Goal: Information Seeking & Learning: Learn about a topic

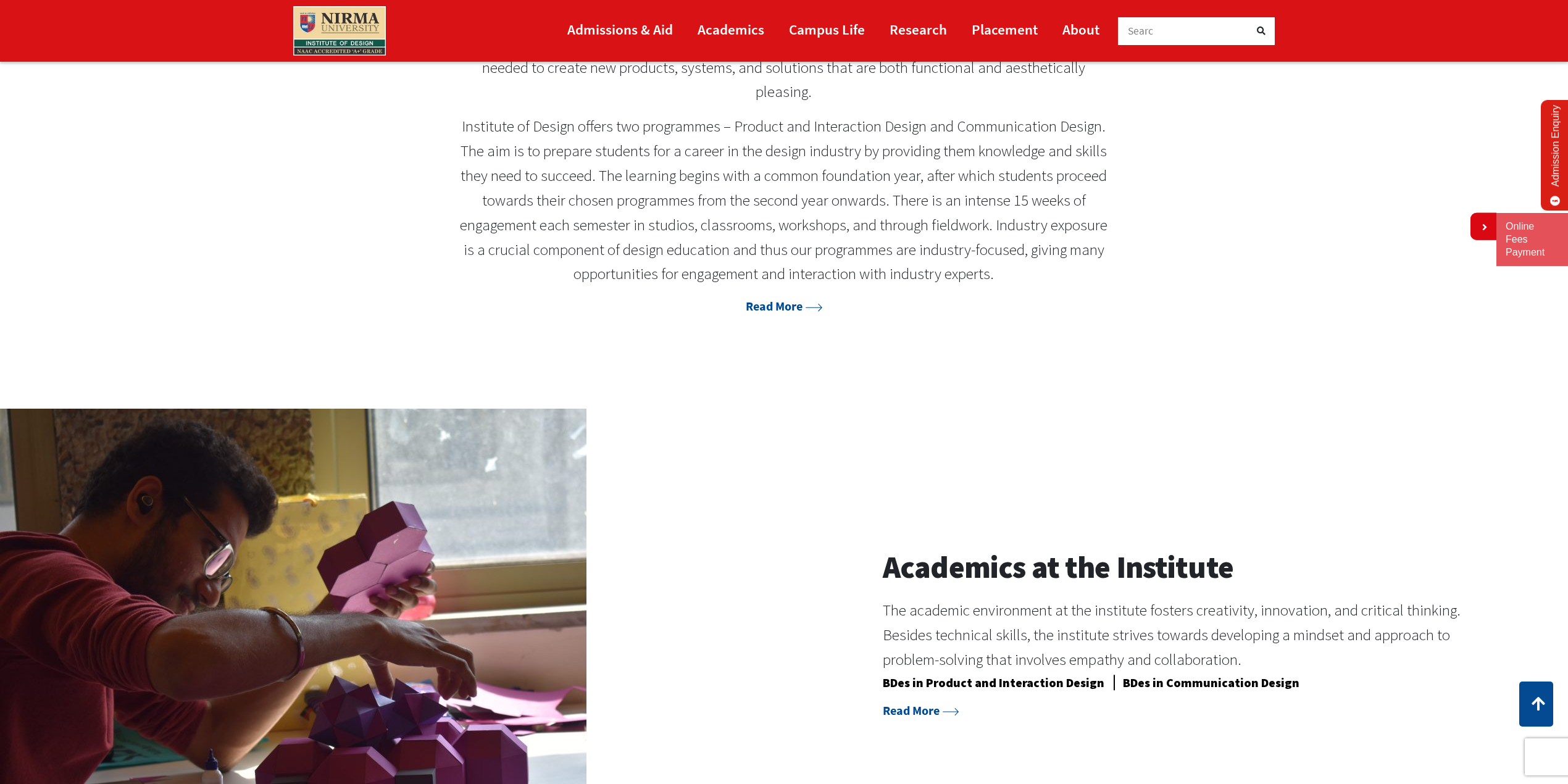
scroll to position [907, 0]
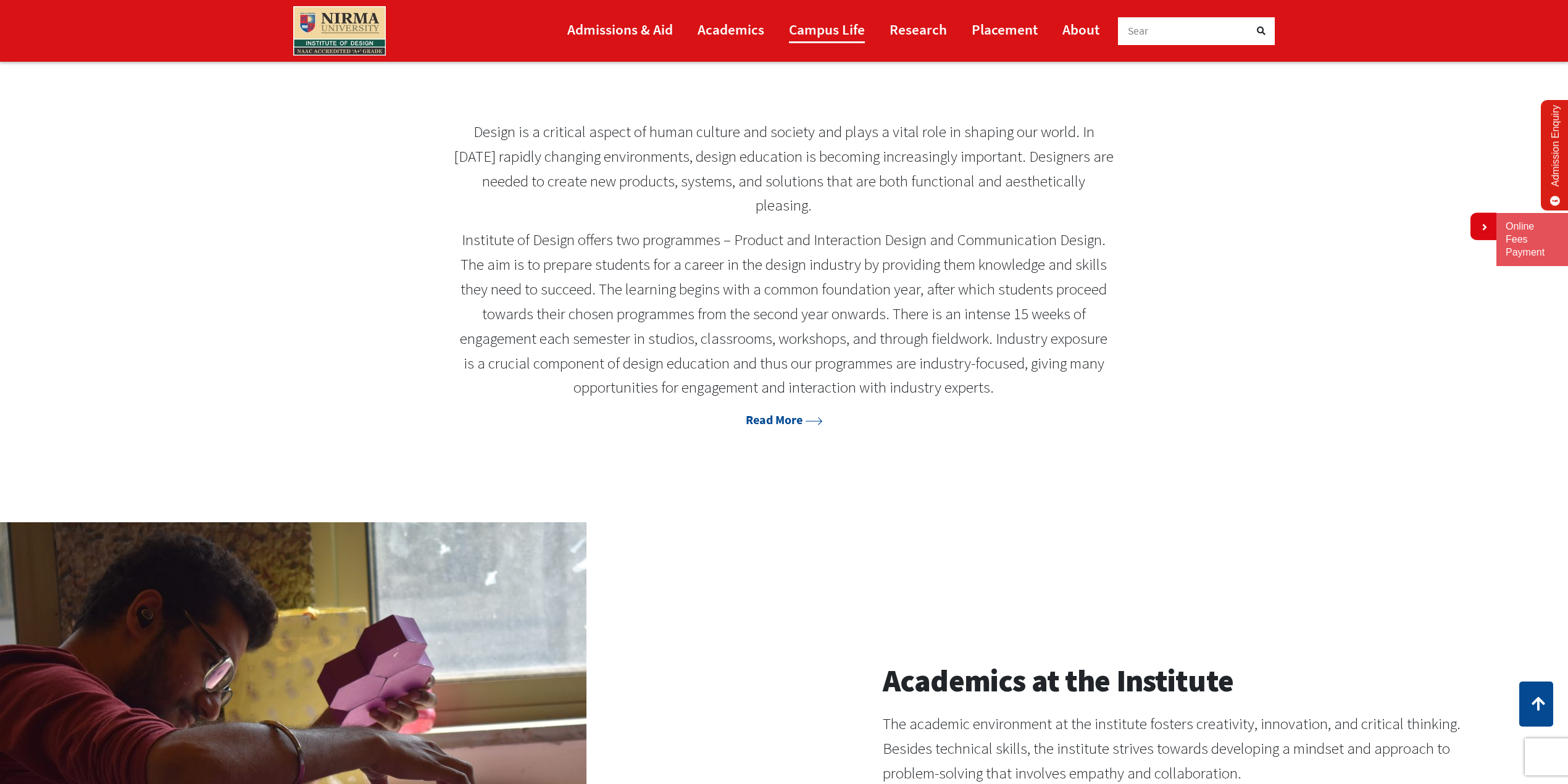
click at [828, 31] on link "Campus Life" at bounding box center [827, 29] width 76 height 28
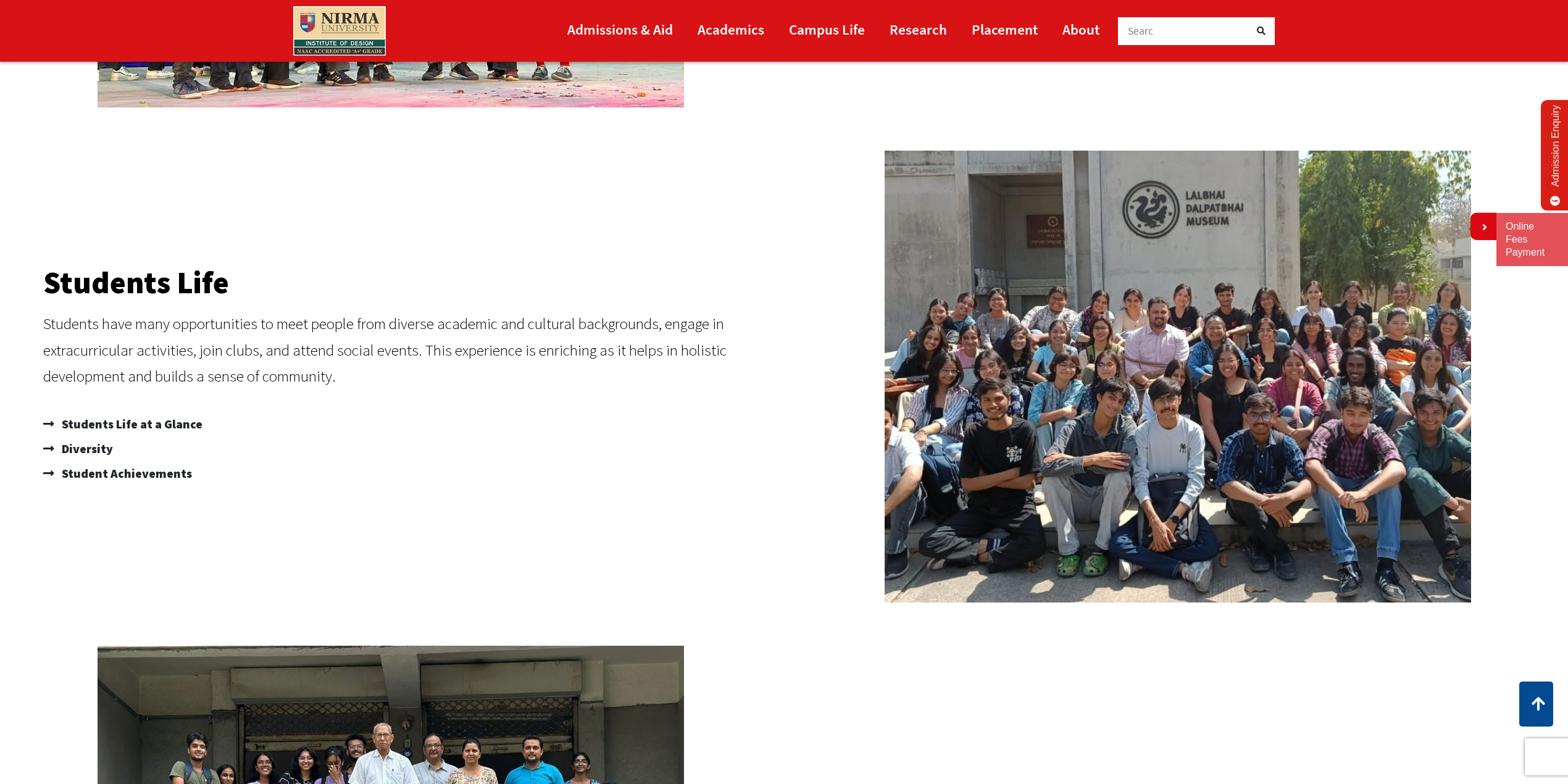
scroll to position [369, 0]
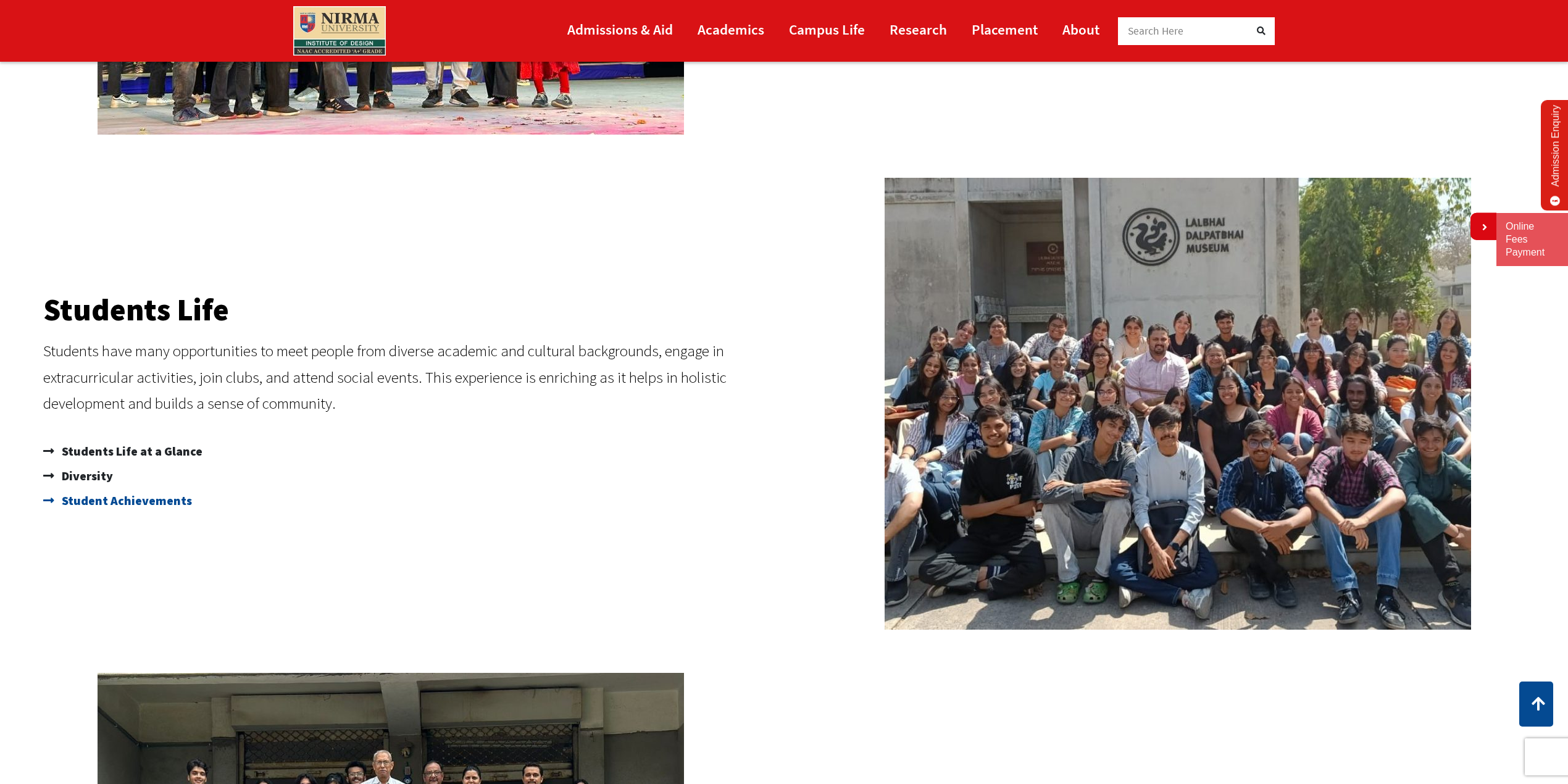
click at [178, 502] on span "Student Achievements" at bounding box center [125, 500] width 134 height 24
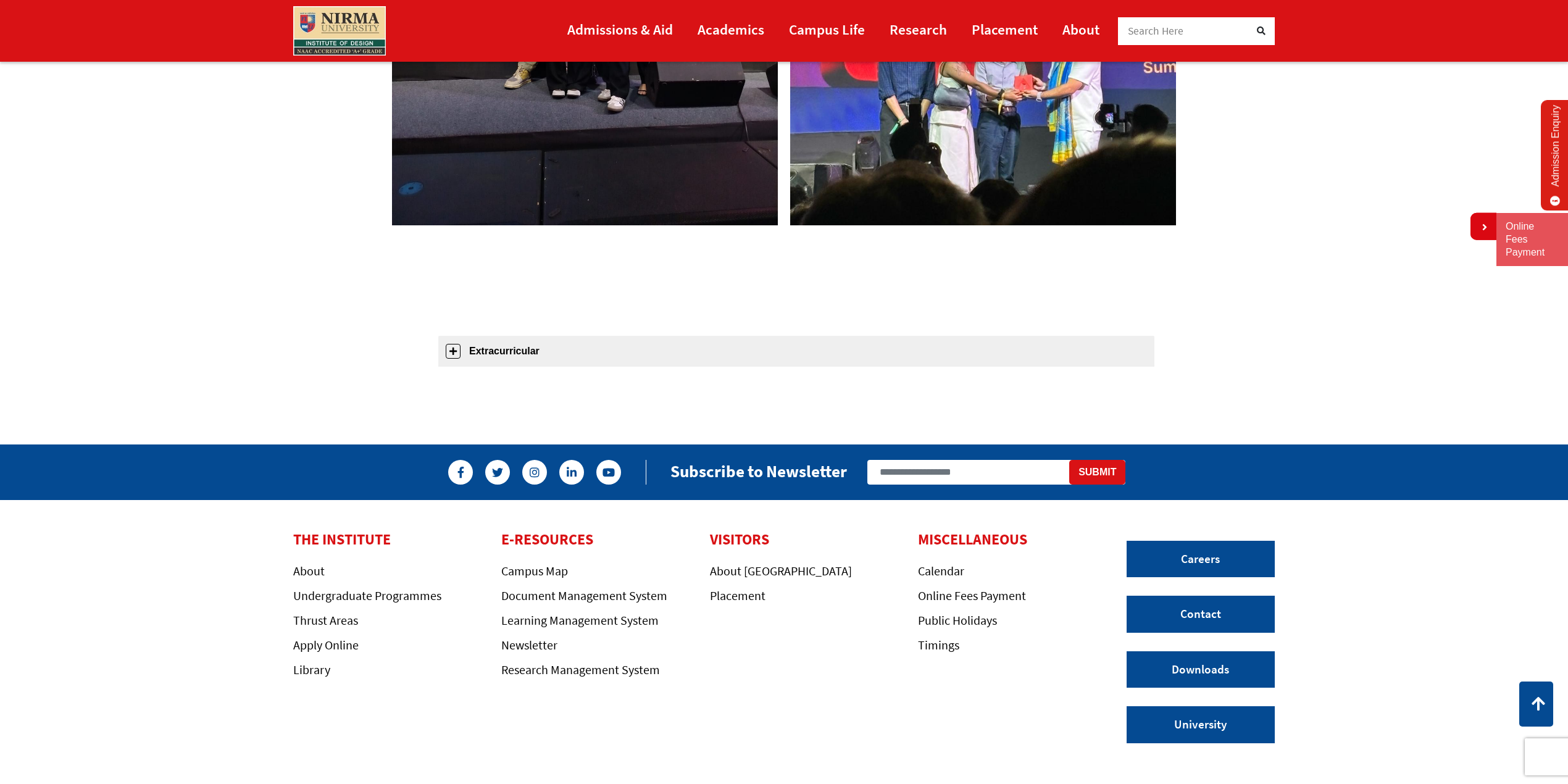
scroll to position [1089, 0]
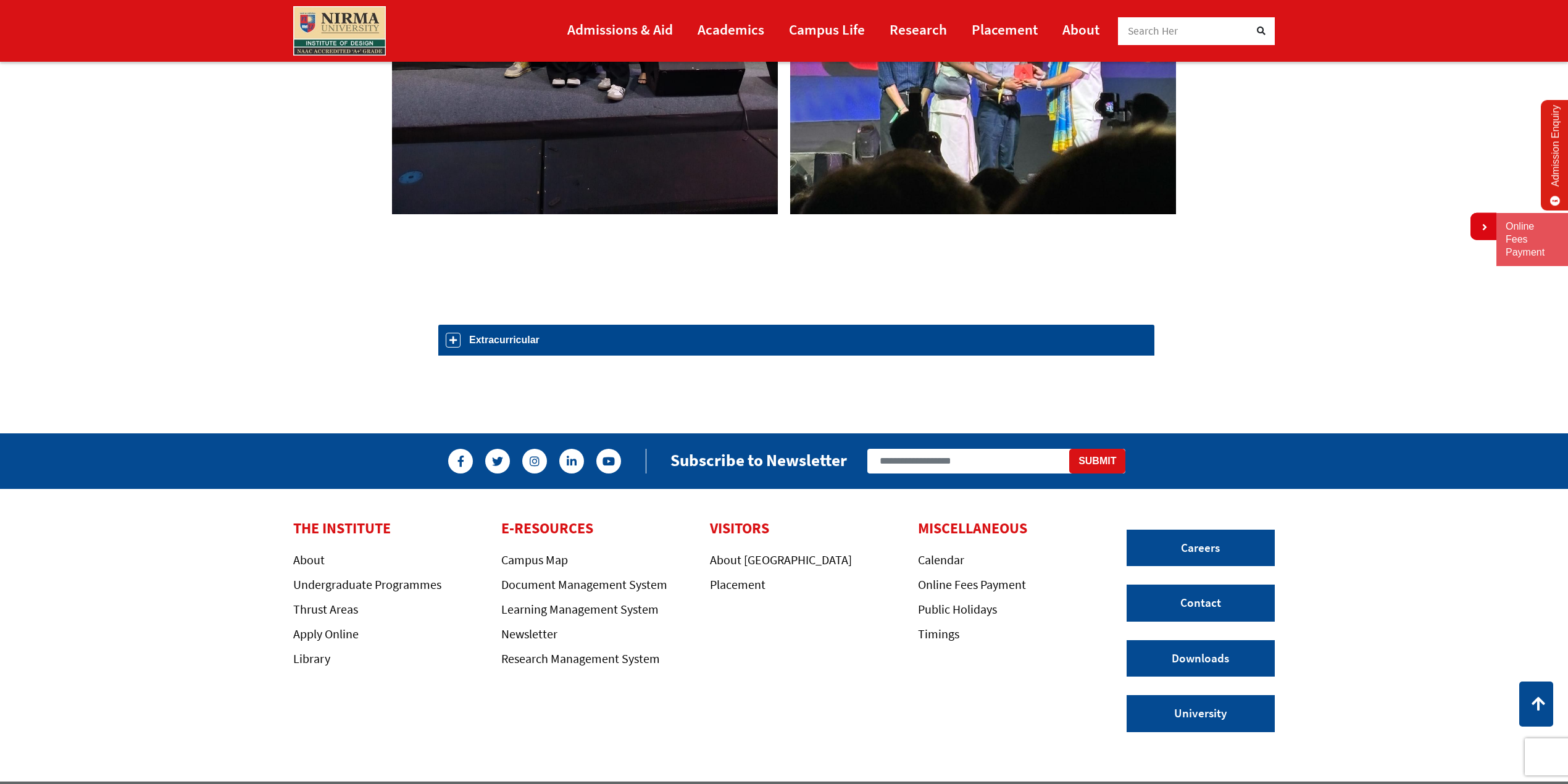
click at [522, 348] on link "Extracurricular" at bounding box center [797, 340] width 716 height 31
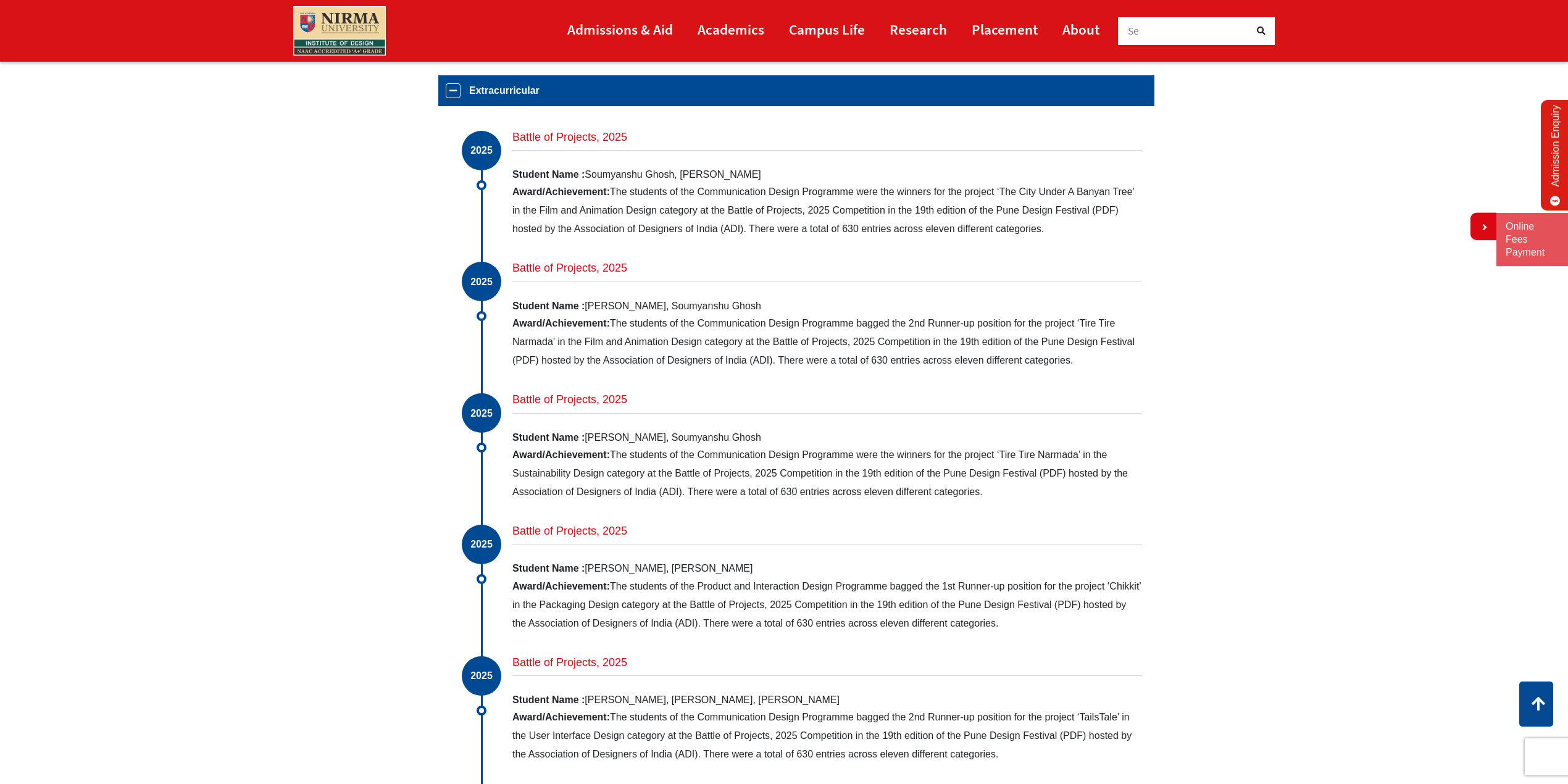
scroll to position [1340, 0]
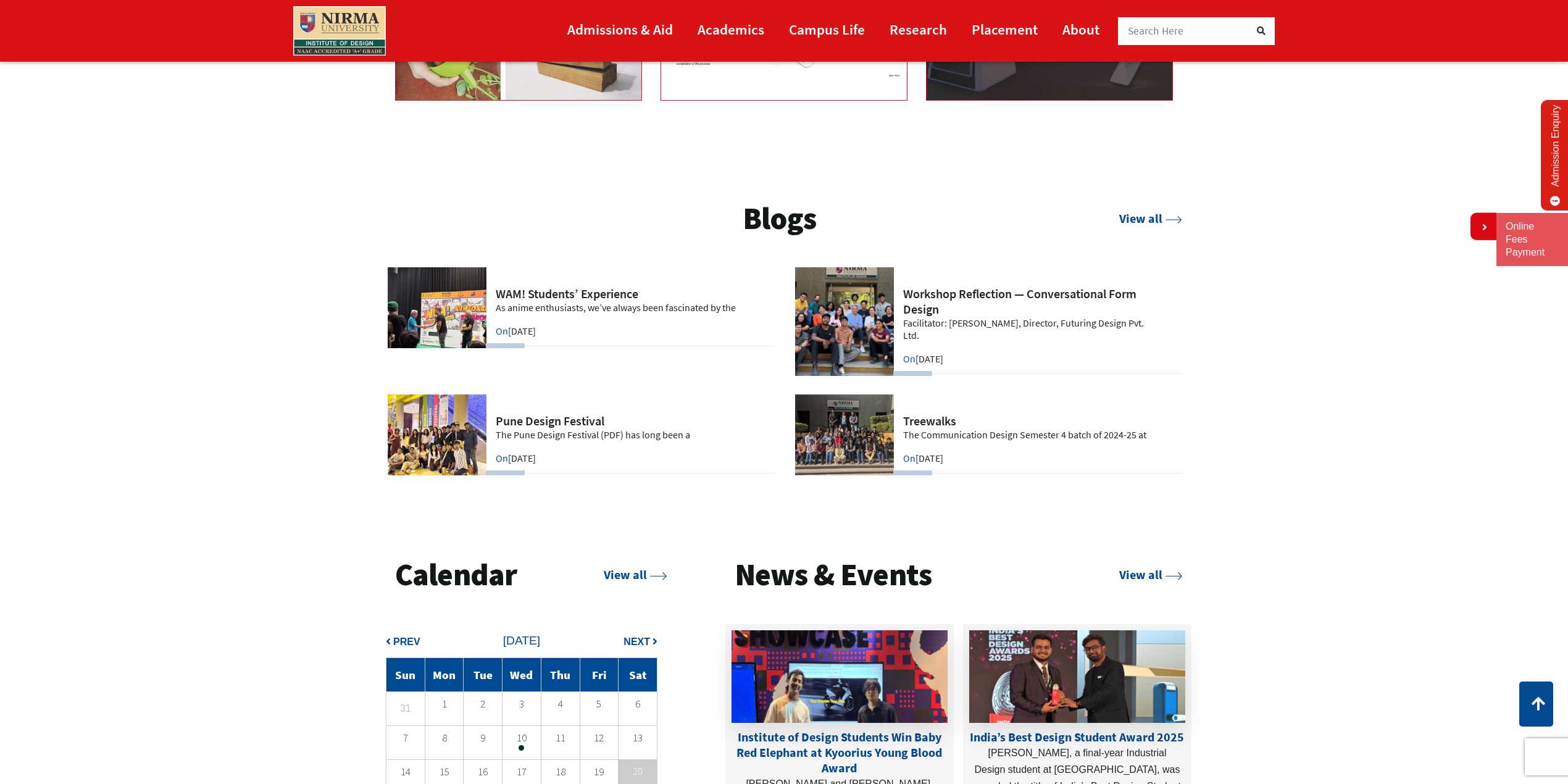
scroll to position [3548, 0]
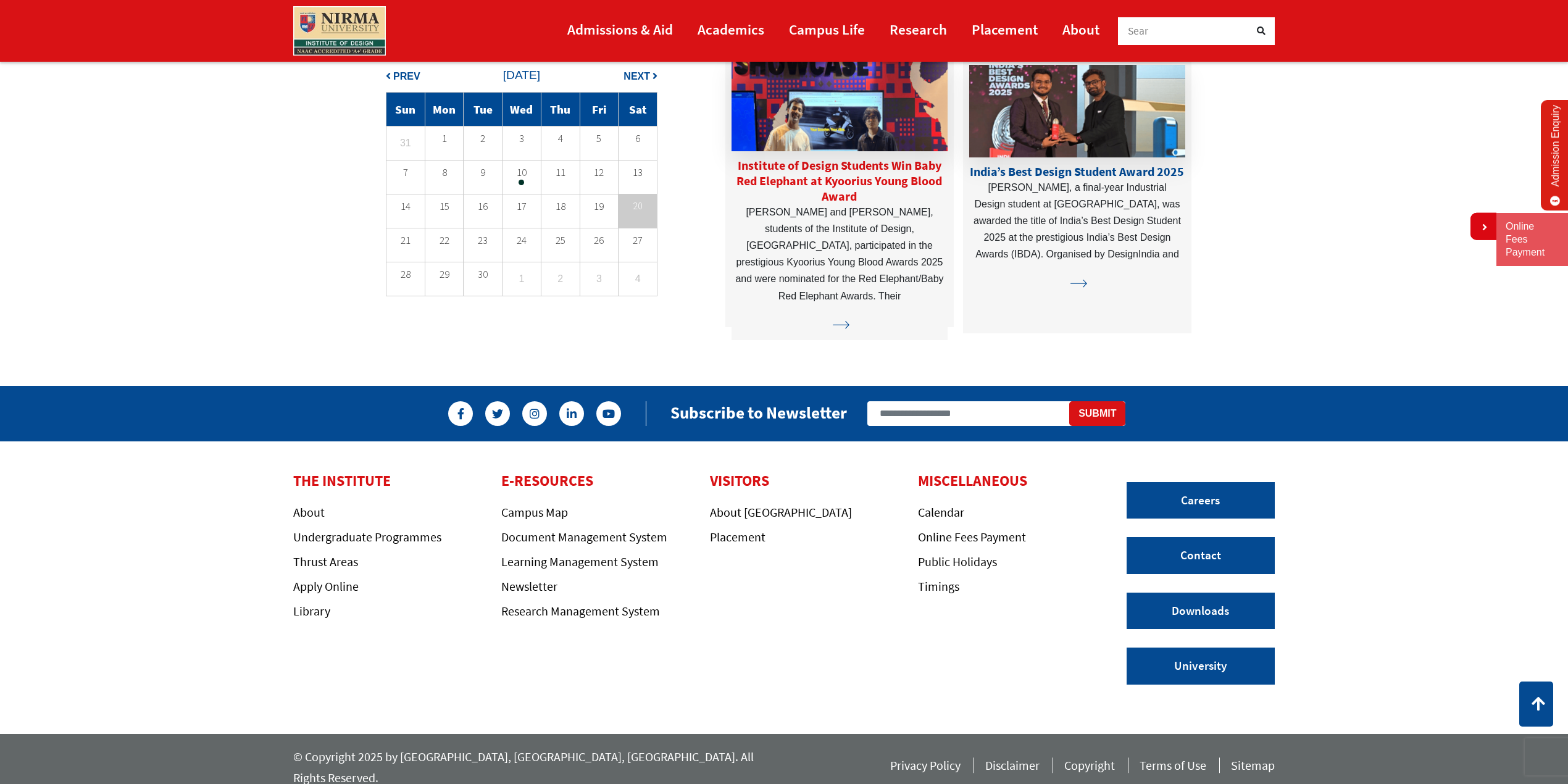
click at [880, 123] on img at bounding box center [840, 105] width 217 height 93
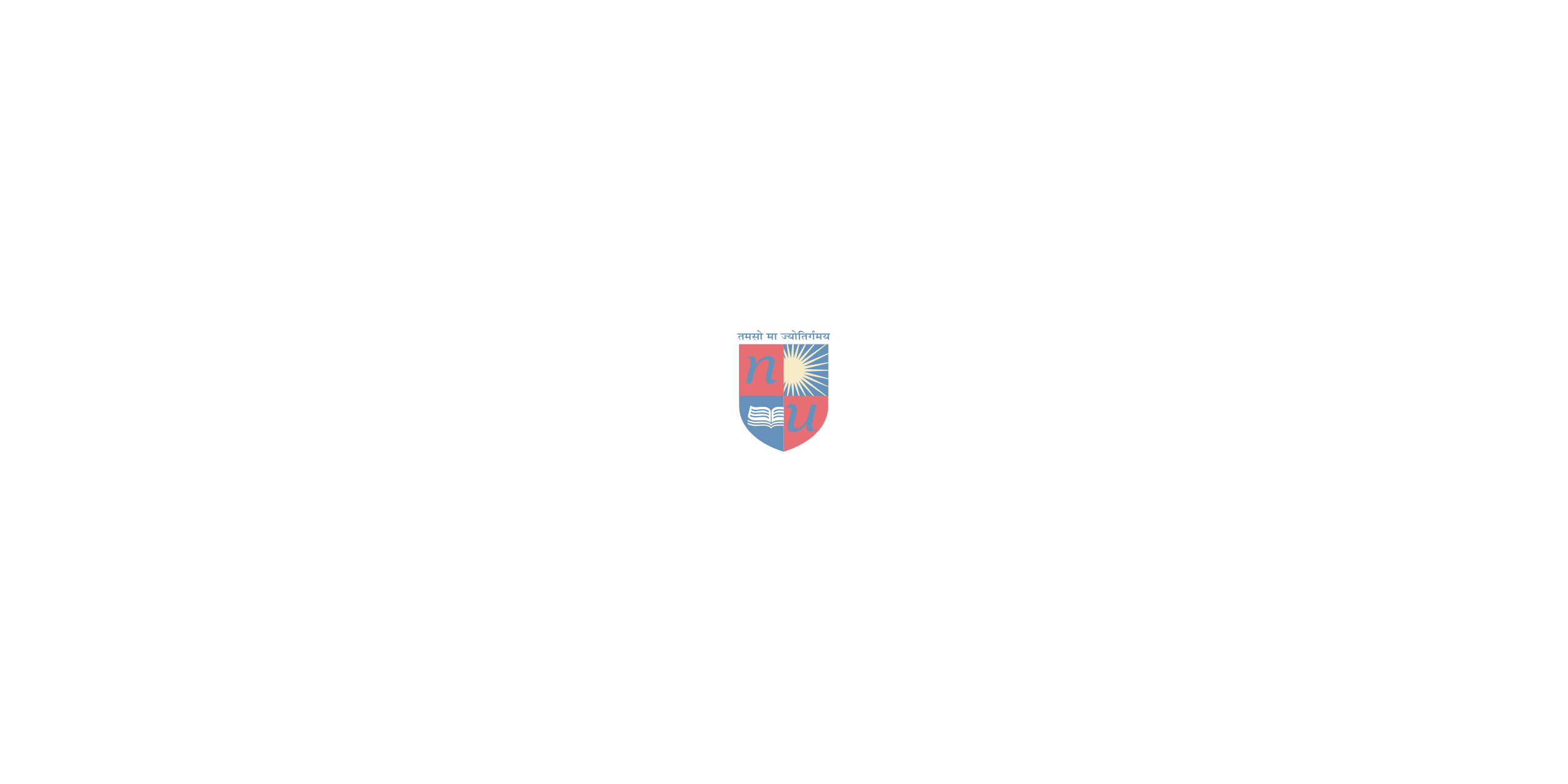
scroll to position [3548, 0]
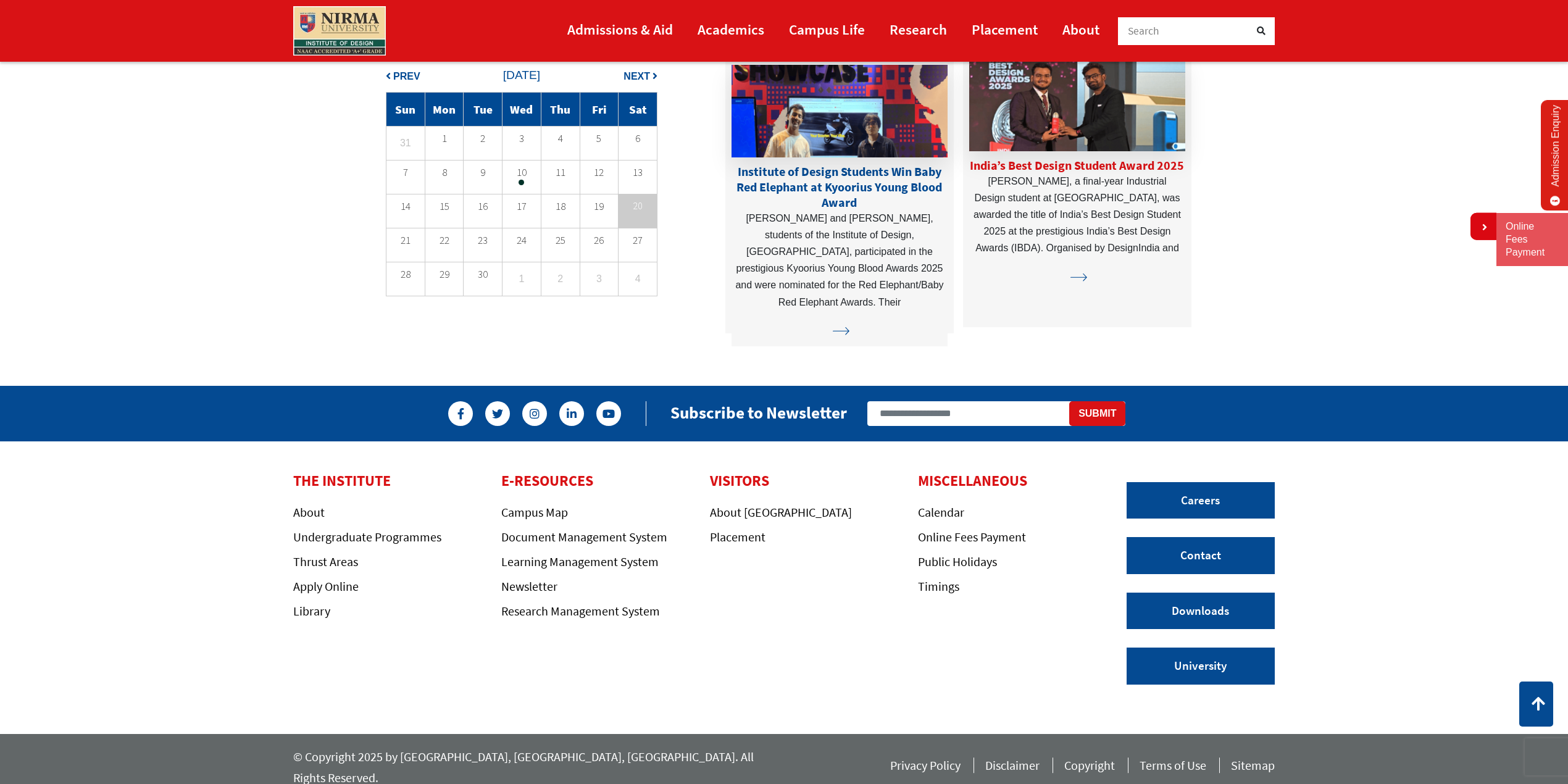
click at [1057, 139] on img at bounding box center [1078, 105] width 217 height 93
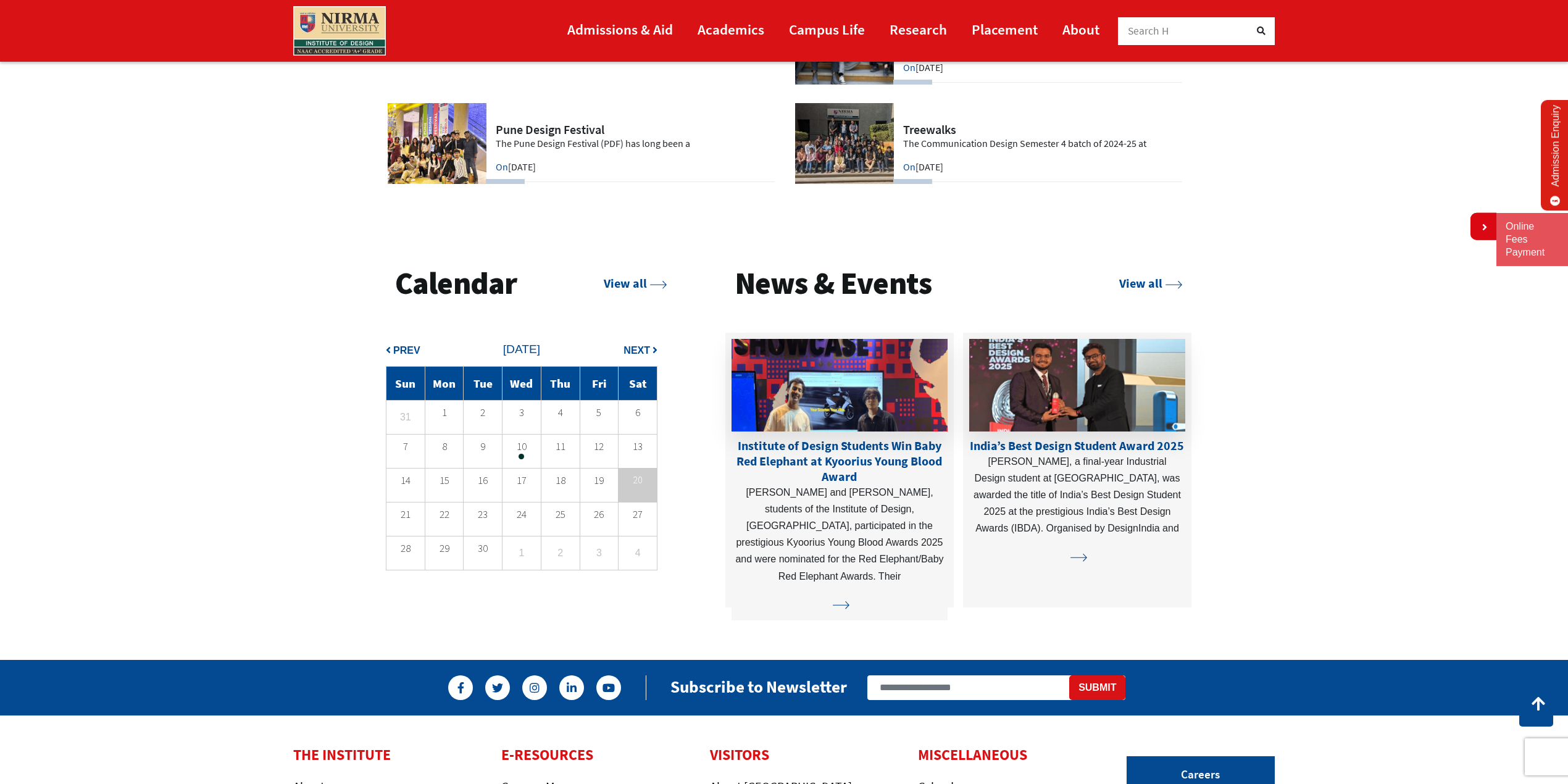
scroll to position [3118, 0]
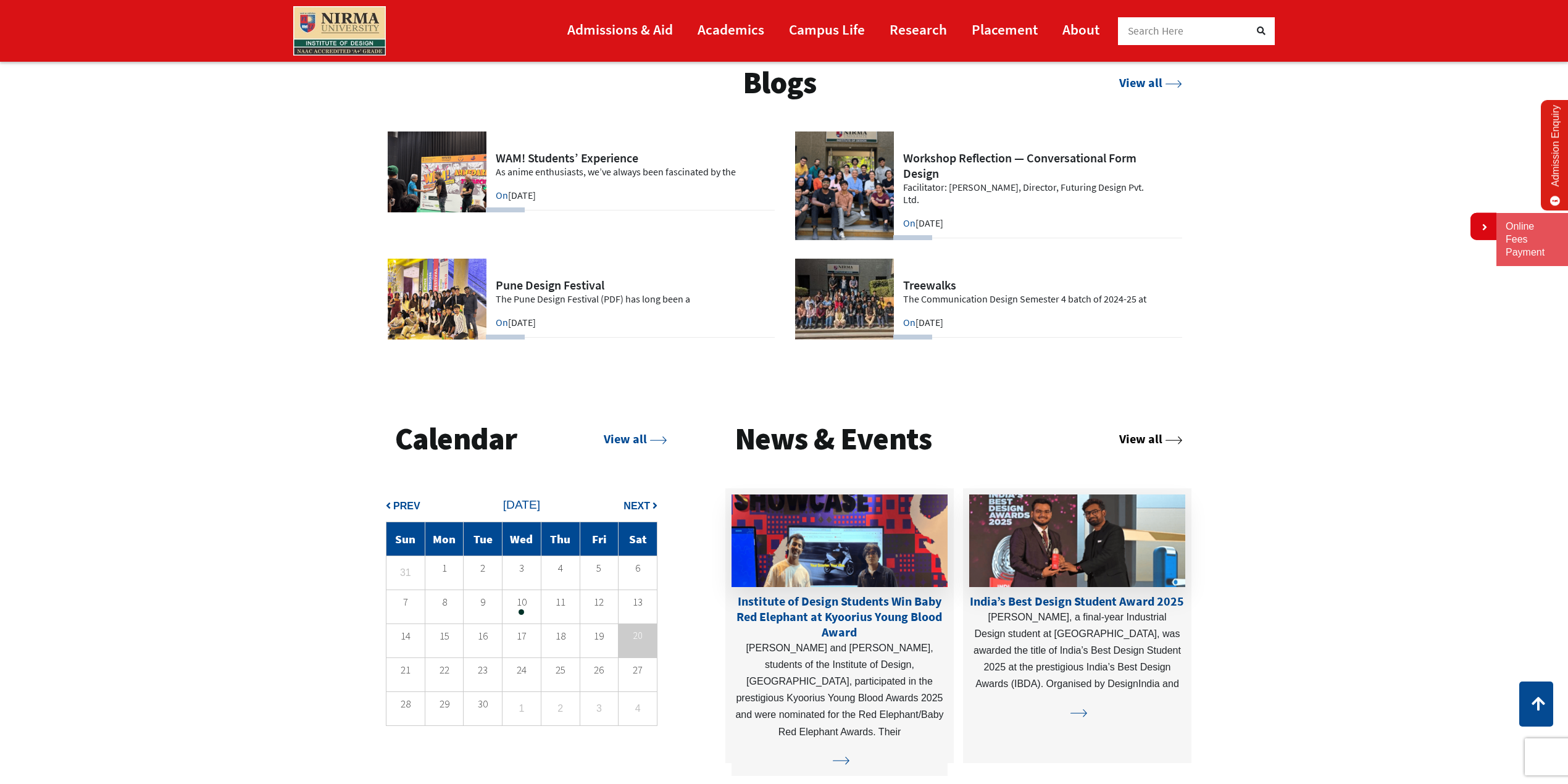
click at [1130, 440] on link "View all" at bounding box center [1151, 438] width 63 height 15
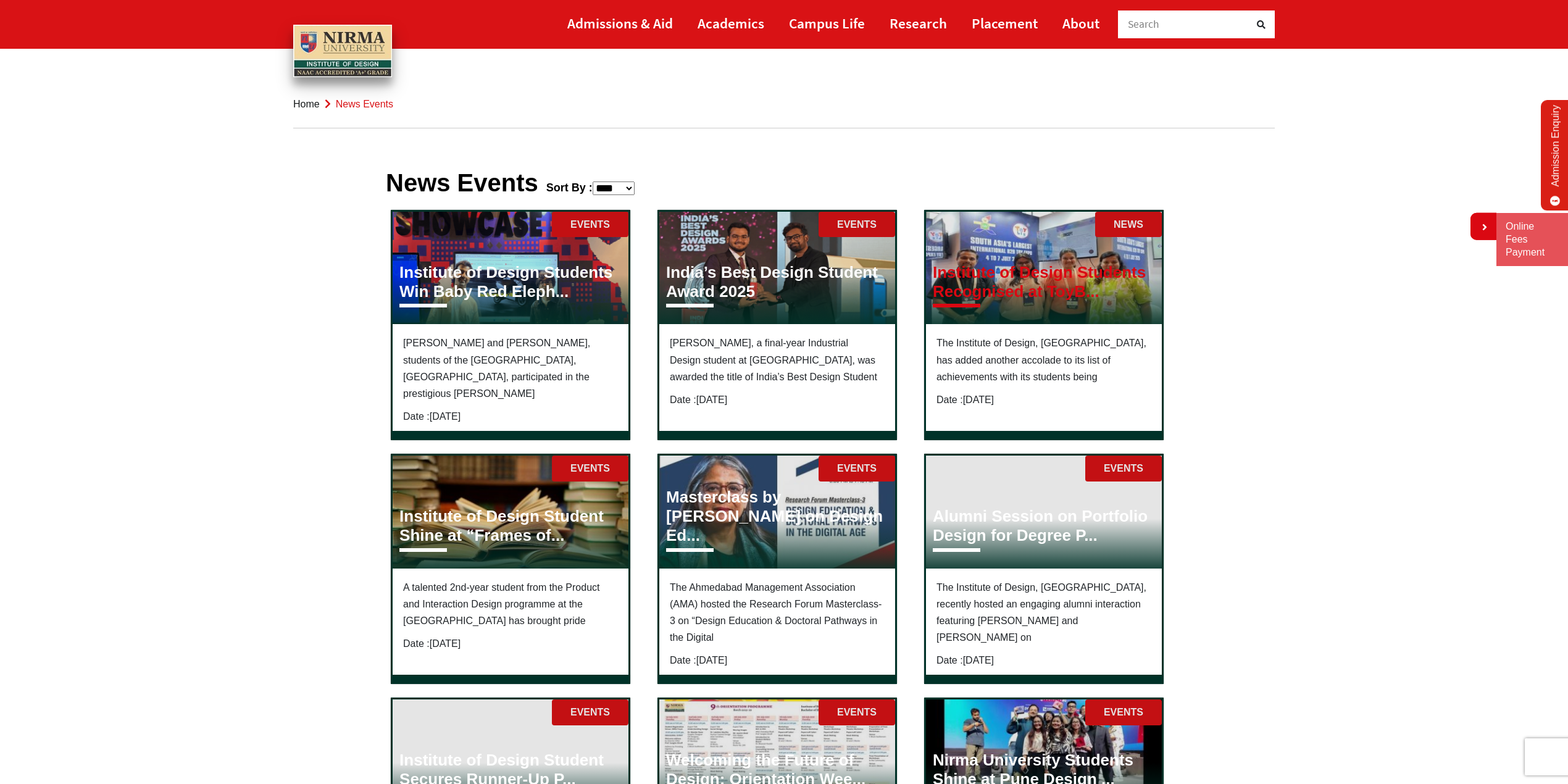
click at [1015, 275] on h3 "Institute of Design Students Recognised at ToyB..." at bounding box center [1044, 282] width 222 height 38
